Goal: Communication & Community: Answer question/provide support

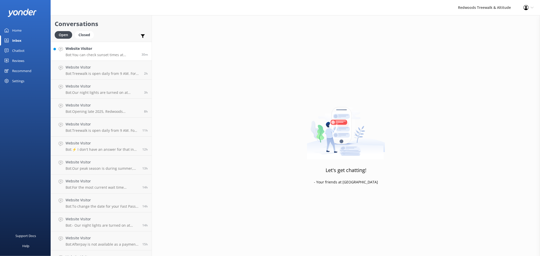
drag, startPoint x: 0, startPoint y: 0, endPoint x: 93, endPoint y: 50, distance: 105.6
click at [93, 49] on h4 "Website Visitor" at bounding box center [102, 49] width 72 height 6
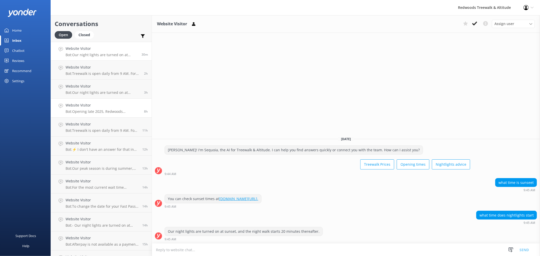
click at [91, 105] on h4 "Website Visitor" at bounding box center [103, 106] width 75 height 6
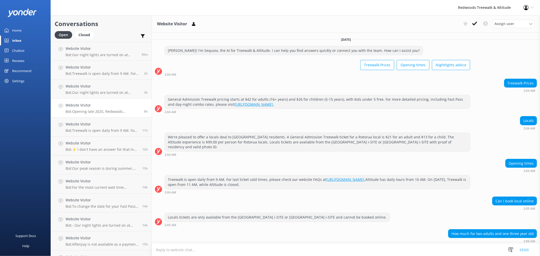
scroll to position [94, 0]
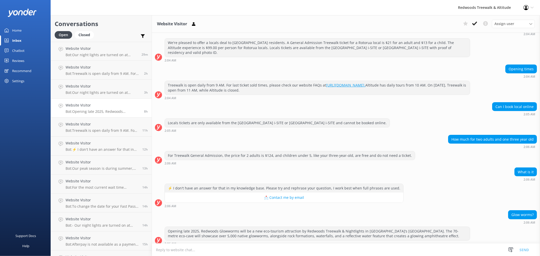
click at [27, 60] on link "Reviews" at bounding box center [25, 61] width 51 height 10
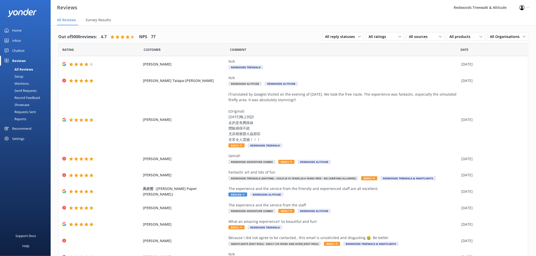
click at [22, 41] on link "Inbox" at bounding box center [25, 40] width 51 height 10
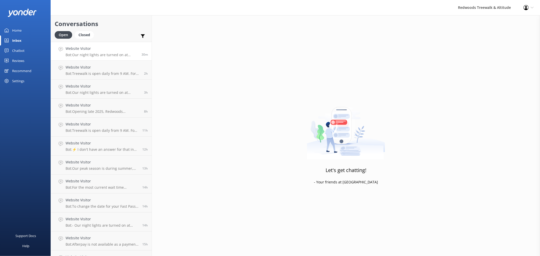
click at [97, 48] on h4 "Website Visitor" at bounding box center [102, 49] width 72 height 6
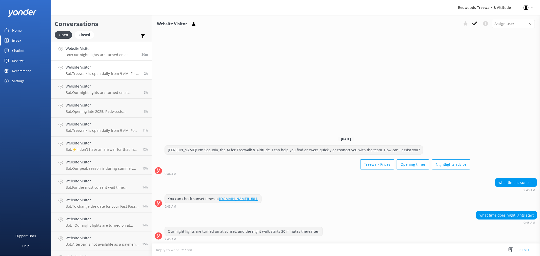
click at [97, 71] on div "Website Visitor Bot: Treewalk is open daily from 9 AM. For last ticket sold tim…" at bounding box center [103, 70] width 75 height 11
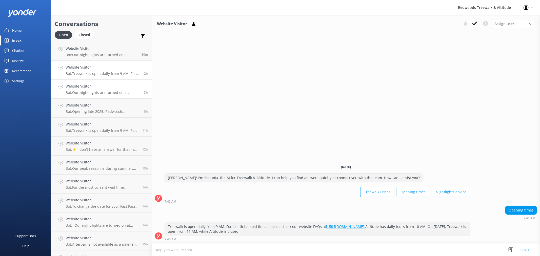
click at [97, 93] on p "Bot: Our night lights are turned on at sunset, and the night walk starts 20 min…" at bounding box center [103, 92] width 75 height 5
click at [97, 105] on h4 "Website Visitor" at bounding box center [103, 106] width 75 height 6
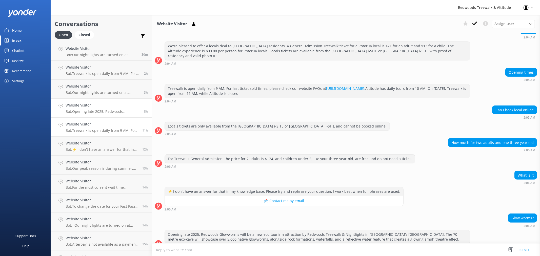
scroll to position [94, 0]
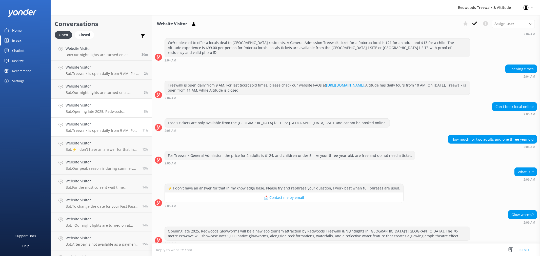
click at [97, 128] on p "Bot: Treewalk is open daily from 9 AM. For last ticket sold times, please check…" at bounding box center [102, 130] width 73 height 5
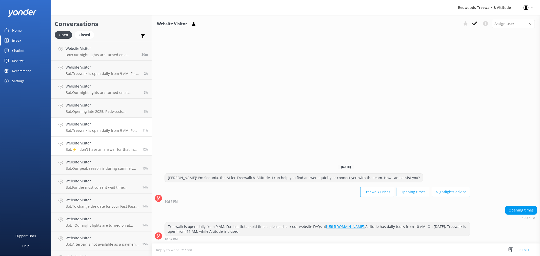
click at [97, 142] on h4 "Website Visitor" at bounding box center [102, 144] width 73 height 6
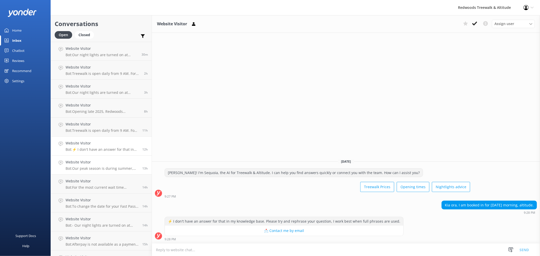
click at [103, 161] on h4 "Website Visitor" at bounding box center [102, 163] width 73 height 6
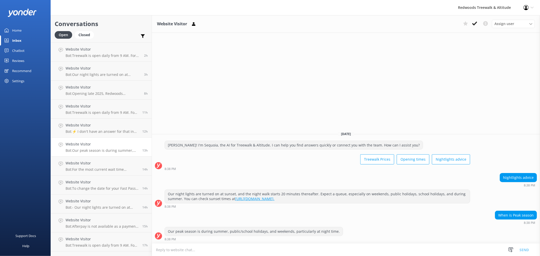
scroll to position [28, 0]
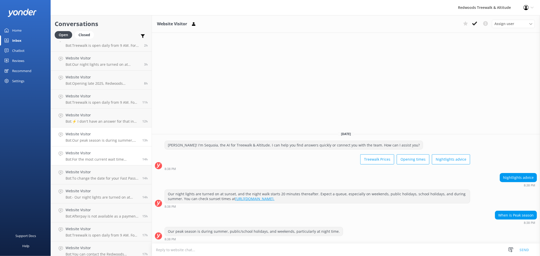
click at [103, 153] on h4 "Website Visitor" at bounding box center [102, 153] width 73 height 6
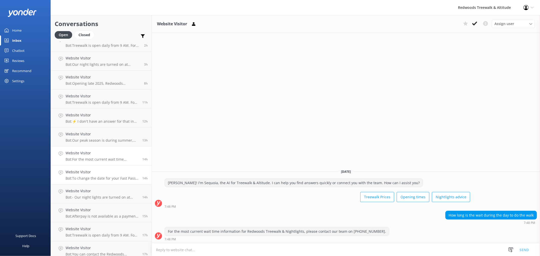
click at [93, 174] on h4 "Website Visitor" at bounding box center [102, 172] width 73 height 6
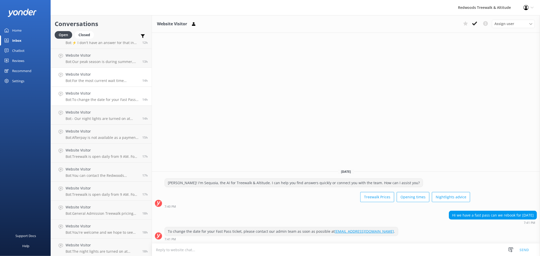
scroll to position [112, 0]
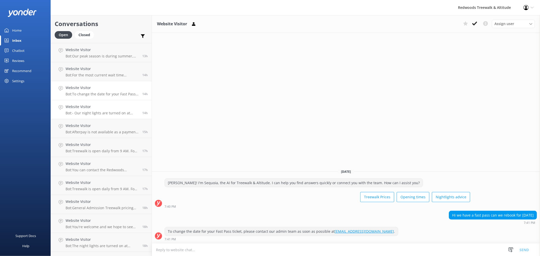
click at [103, 110] on div "Website Visitor Bot: - Our night lights are turned on at sunset, and the night …" at bounding box center [102, 109] width 73 height 11
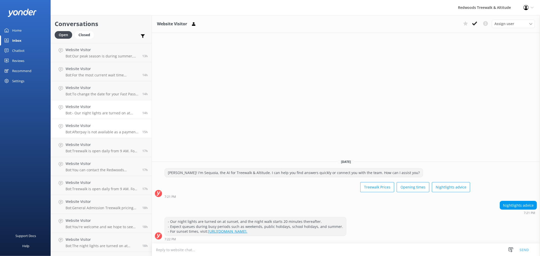
click at [108, 123] on h4 "Website Visitor" at bounding box center [102, 126] width 73 height 6
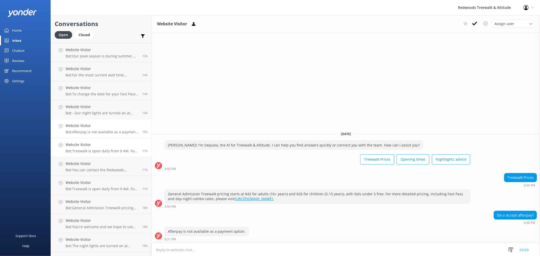
click at [109, 147] on h4 "Website Visitor" at bounding box center [102, 145] width 73 height 6
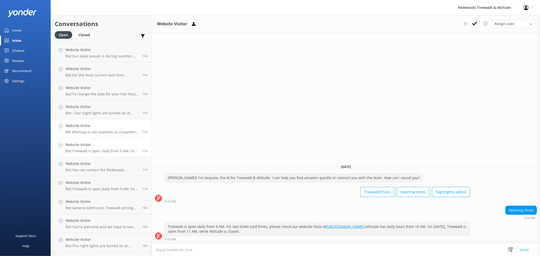
click at [107, 127] on h4 "Website Visitor" at bounding box center [102, 126] width 73 height 6
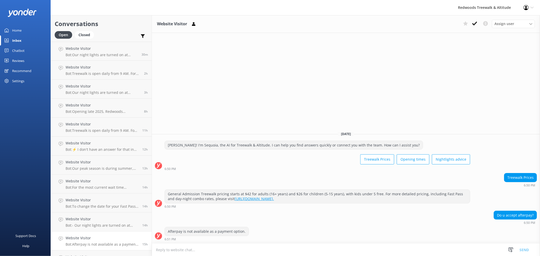
click at [27, 31] on link "Home" at bounding box center [25, 30] width 51 height 10
